Goal: Information Seeking & Learning: Check status

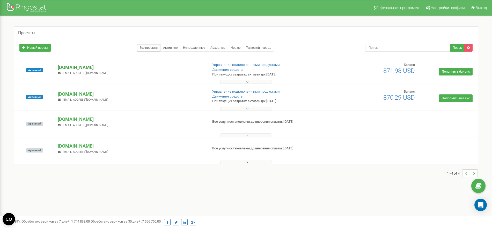
click at [66, 66] on p "[DOMAIN_NAME]" at bounding box center [131, 67] width 146 height 7
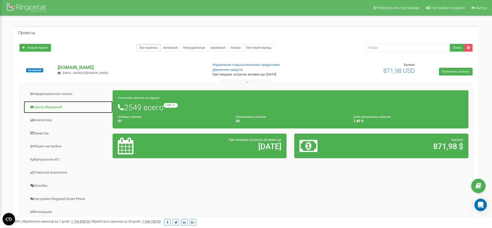
click at [55, 104] on link "Центр обращений" at bounding box center [68, 107] width 89 height 13
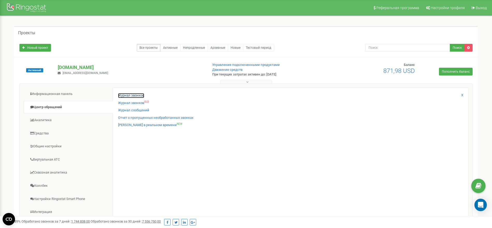
click at [128, 95] on link "Журнал звонков" at bounding box center [131, 95] width 26 height 5
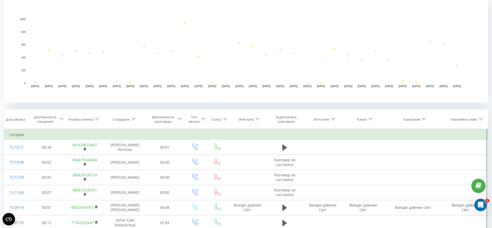
scroll to position [129, 0]
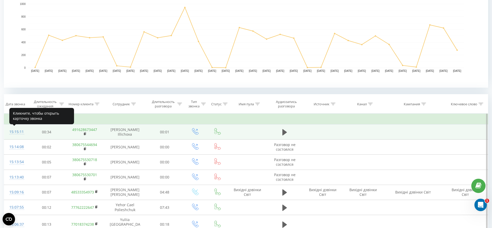
click at [16, 130] on div "15:15:11" at bounding box center [15, 132] width 13 height 10
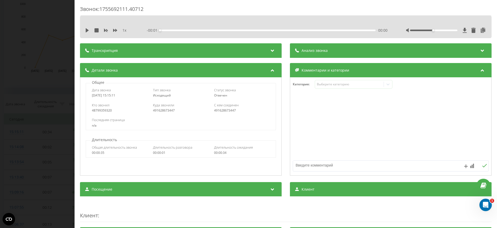
click at [96, 51] on span "Транскрипция" at bounding box center [105, 50] width 26 height 5
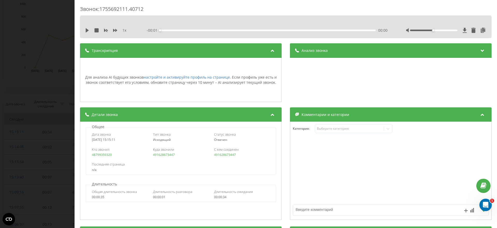
click at [55, 134] on div "Звонок : 1755692111.40712 1 x - 00:01 00:00 00:00 Транскрипция Для анализа AI б…" at bounding box center [248, 114] width 497 height 228
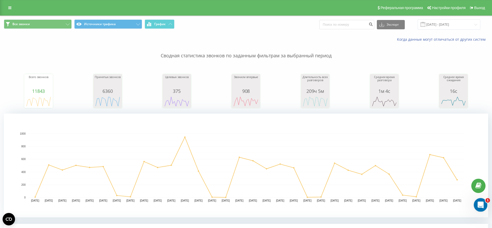
click at [475, 205] on div "Open Intercom Messenger" at bounding box center [479, 203] width 17 height 17
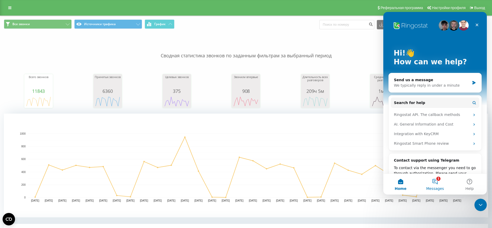
click at [439, 187] on span "Messages" at bounding box center [435, 188] width 18 height 4
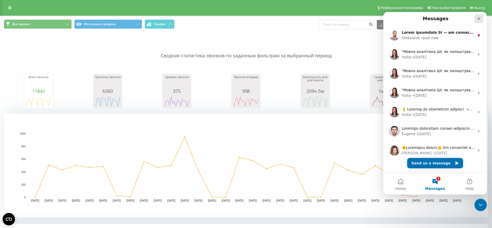
click at [479, 17] on icon "Close" at bounding box center [479, 19] width 4 height 4
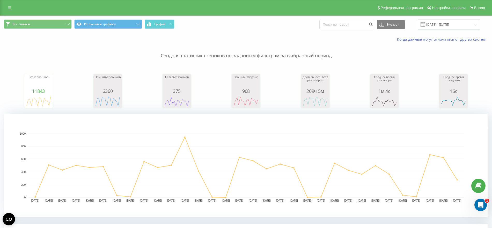
click at [22, 39] on div "Когда данные могут отличаться от других систем" at bounding box center [246, 39] width 492 height 12
click at [6, 6] on link at bounding box center [9, 7] width 9 height 7
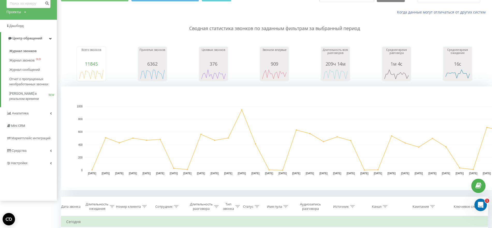
scroll to position [65, 0]
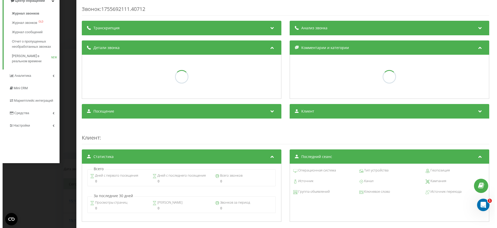
scroll to position [129, 0]
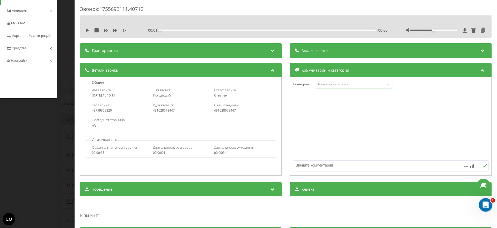
click at [484, 204] on icon "Open Intercom Messenger" at bounding box center [485, 204] width 9 height 9
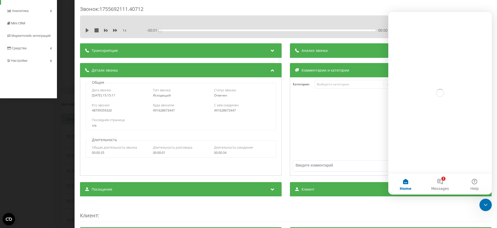
scroll to position [0, 0]
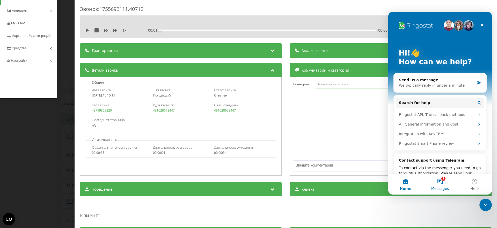
click at [433, 184] on button "1 Messages" at bounding box center [440, 183] width 34 height 21
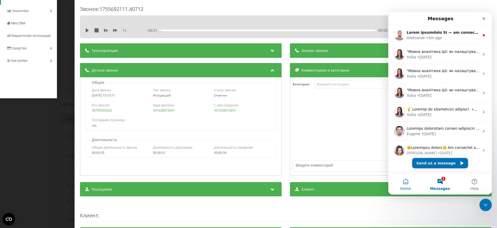
click at [408, 186] on span "Home" at bounding box center [405, 188] width 11 height 4
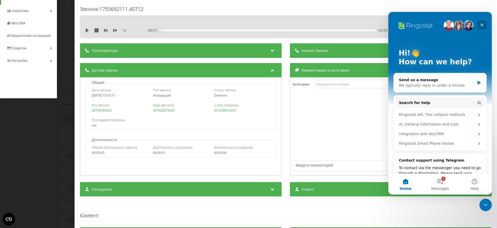
click at [480, 23] on icon "Close" at bounding box center [482, 25] width 4 height 4
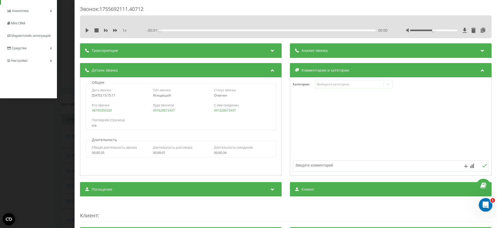
click at [486, 206] on icon "Open Intercom Messenger" at bounding box center [485, 204] width 9 height 9
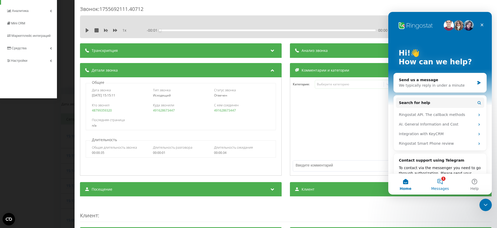
click at [438, 179] on button "1 Messages" at bounding box center [440, 183] width 34 height 21
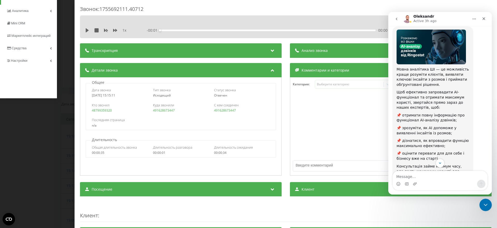
scroll to position [51, 0]
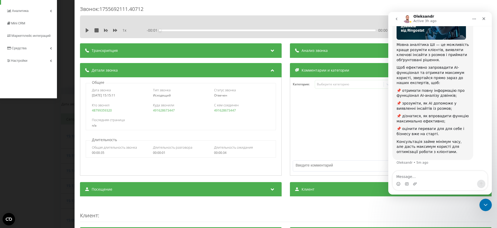
click at [408, 176] on textarea "Message…" at bounding box center [440, 175] width 95 height 9
type textarea "тест"
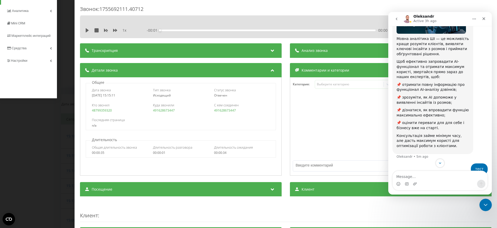
scroll to position [66, 0]
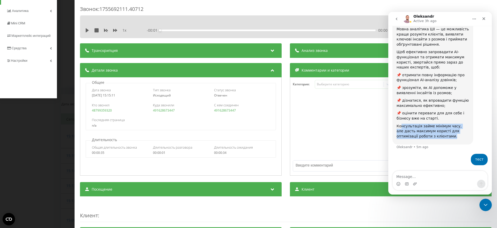
drag, startPoint x: 402, startPoint y: 125, endPoint x: 433, endPoint y: 137, distance: 33.4
click at [433, 137] on div "Консультація займе мінімум часу, але дасть максимум користі для оптимізації роб…" at bounding box center [433, 130] width 72 height 15
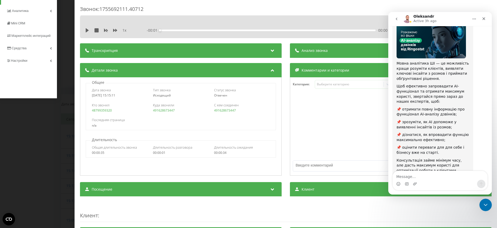
scroll to position [0, 0]
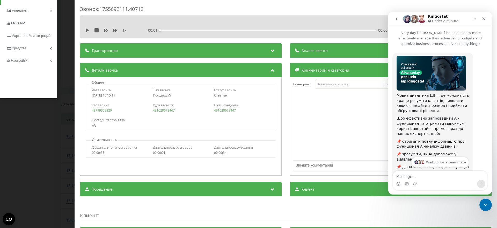
click at [413, 79] on img "Oleksandr says…" at bounding box center [431, 73] width 69 height 35
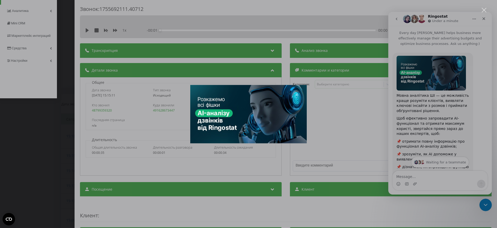
click at [224, 130] on img "Close" at bounding box center [248, 114] width 117 height 58
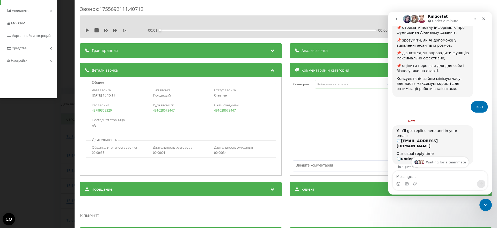
scroll to position [122, 0]
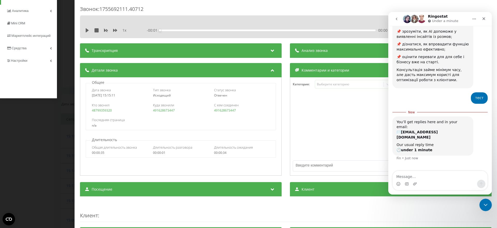
drag, startPoint x: 434, startPoint y: 162, endPoint x: 464, endPoint y: 164, distance: 29.3
click at [464, 171] on div "Waiting for a teammate" at bounding box center [440, 173] width 93 height 4
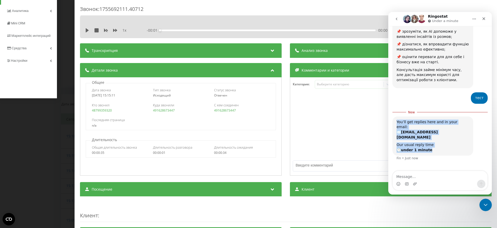
drag, startPoint x: 411, startPoint y: 127, endPoint x: 447, endPoint y: 137, distance: 37.0
click at [448, 138] on div "You’ll get replies here and in your email: ✉️ [EMAIL_ADDRESS][DOMAIN_NAME] Our …" at bounding box center [433, 135] width 72 height 33
click at [447, 142] on div "Our usual reply time 🕒 under 1 minute" at bounding box center [433, 147] width 72 height 10
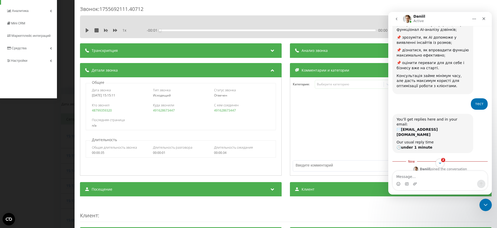
scroll to position [135, 0]
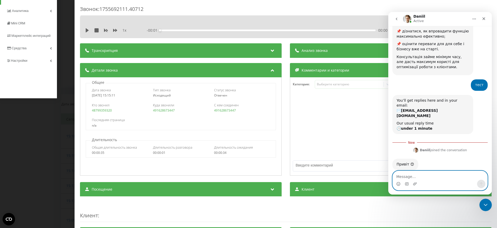
drag, startPoint x: 417, startPoint y: 176, endPoint x: 415, endPoint y: 168, distance: 8.0
click at [417, 174] on textarea "Message…" at bounding box center [440, 175] width 95 height 9
click at [412, 178] on textarea "закривай, це [PERSON_NAME]" at bounding box center [440, 175] width 95 height 9
type textarea "закривай діалог, це [PERSON_NAME]"
click at [478, 182] on button "Send a message…" at bounding box center [481, 183] width 8 height 8
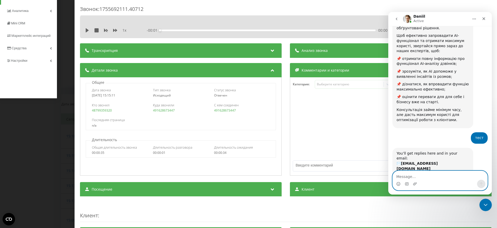
scroll to position [45, 0]
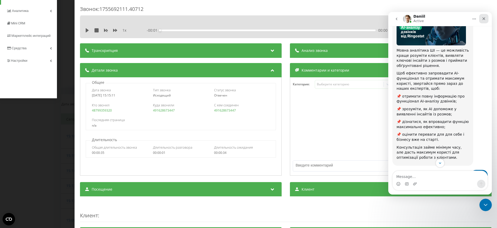
drag, startPoint x: 485, startPoint y: 20, endPoint x: 874, endPoint y: 34, distance: 388.6
click at [485, 20] on icon "Close" at bounding box center [484, 19] width 4 height 4
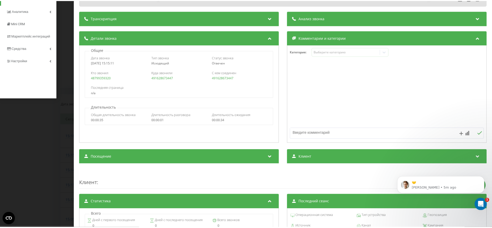
scroll to position [0, 0]
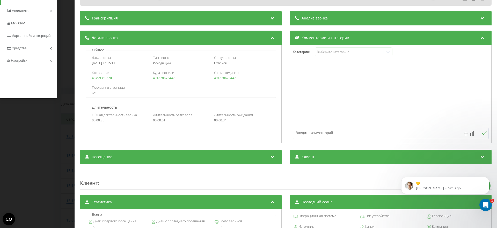
click at [55, 118] on div "Звонок : 1755692111.40712 1 x - 00:01 00:00 00:00 Транскрипция Для анализа AI б…" at bounding box center [248, 114] width 497 height 228
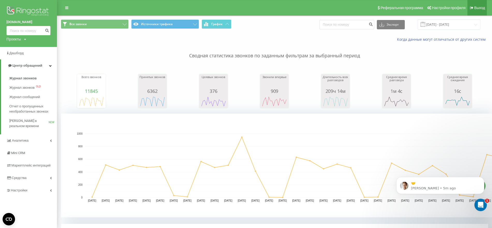
click at [479, 7] on span "Выход" at bounding box center [479, 8] width 11 height 4
